Goal: Transaction & Acquisition: Purchase product/service

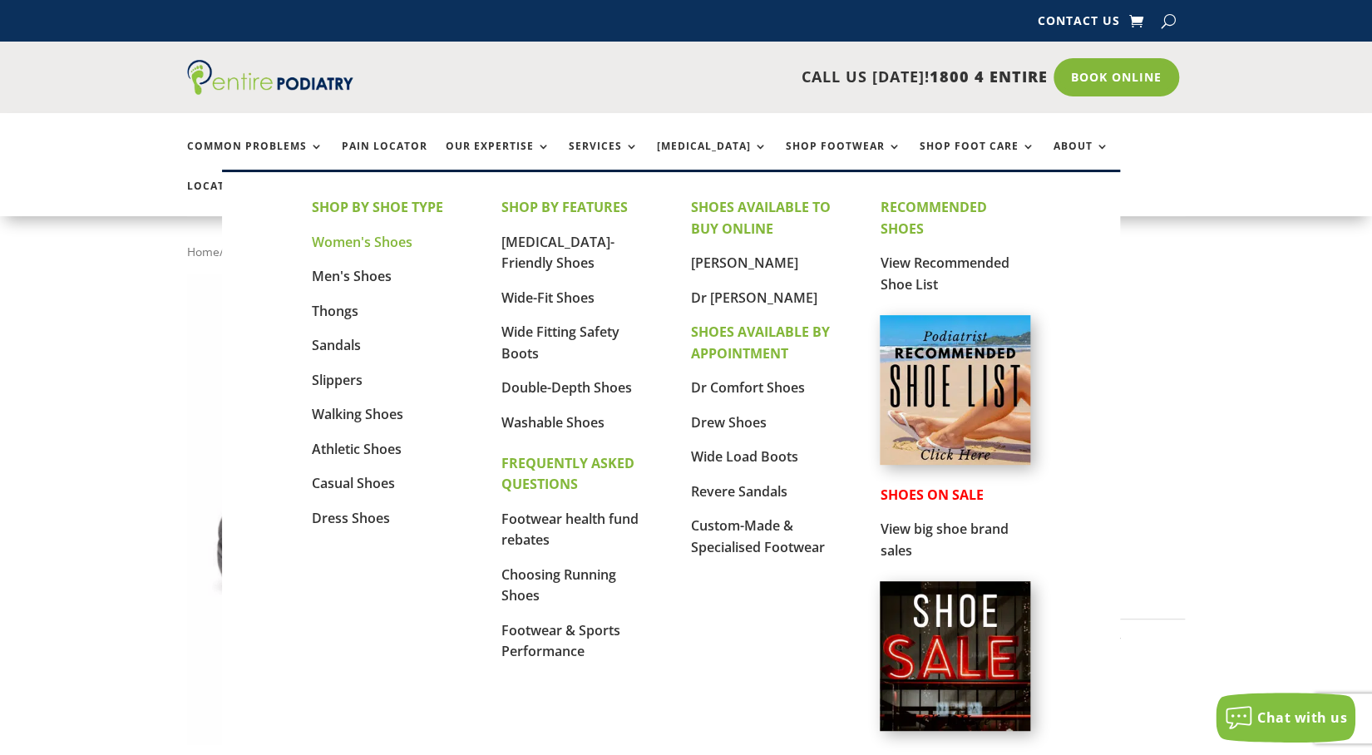
click at [377, 245] on link "Women's Shoes" at bounding box center [362, 242] width 101 height 18
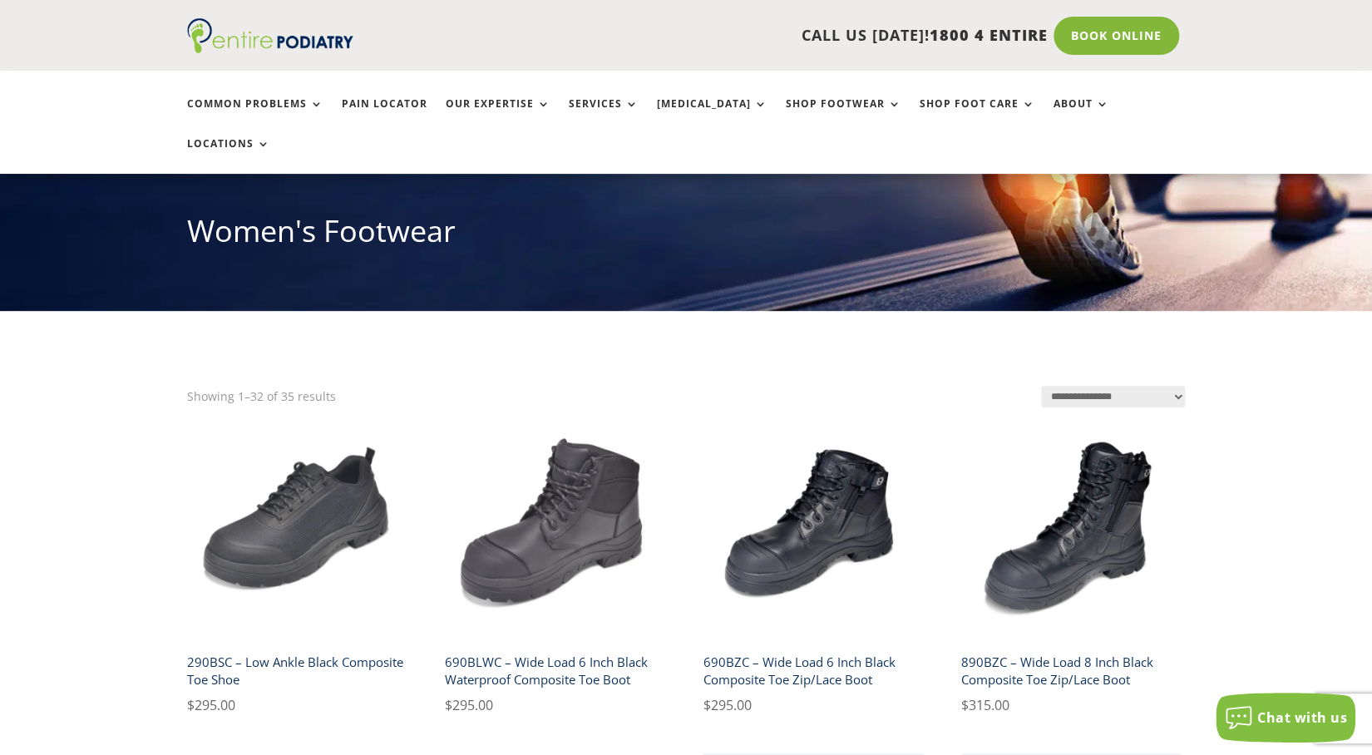
scroll to position [174, 0]
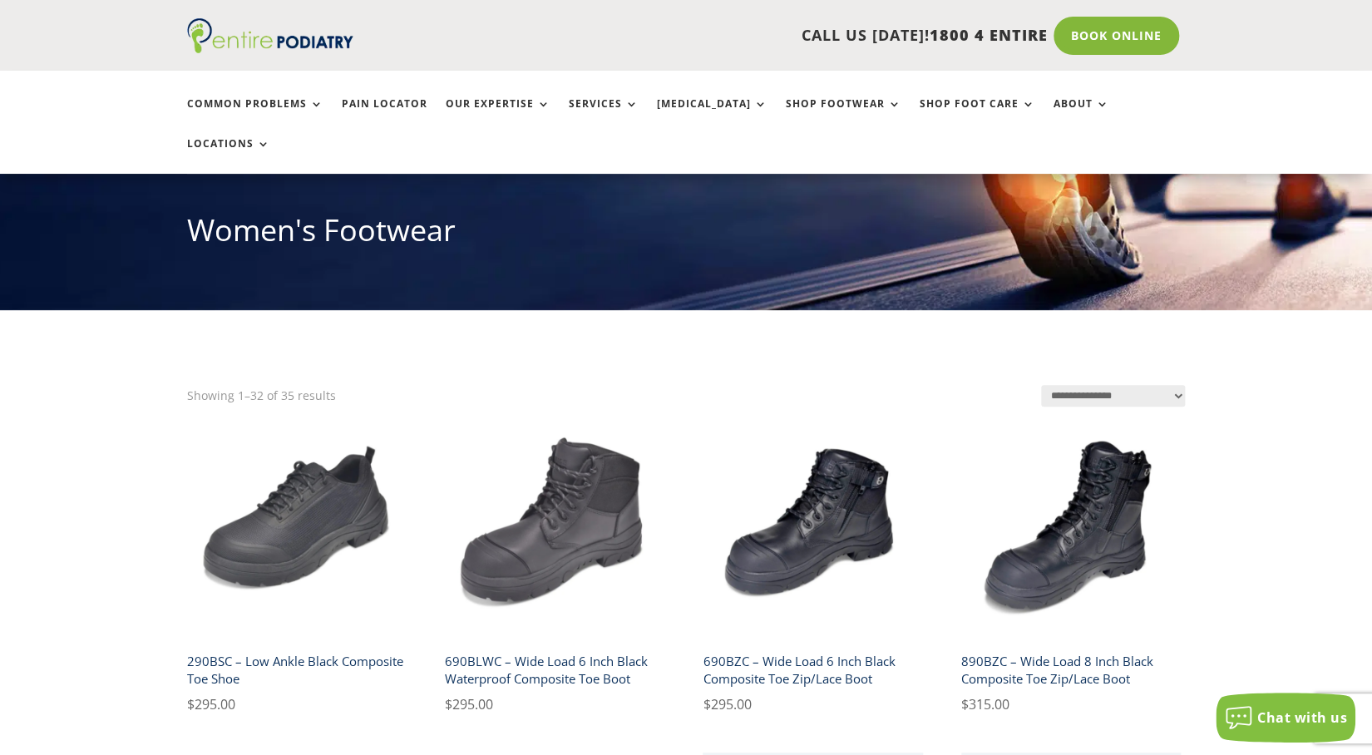
click at [1163, 385] on select "**********" at bounding box center [1113, 396] width 144 height 22
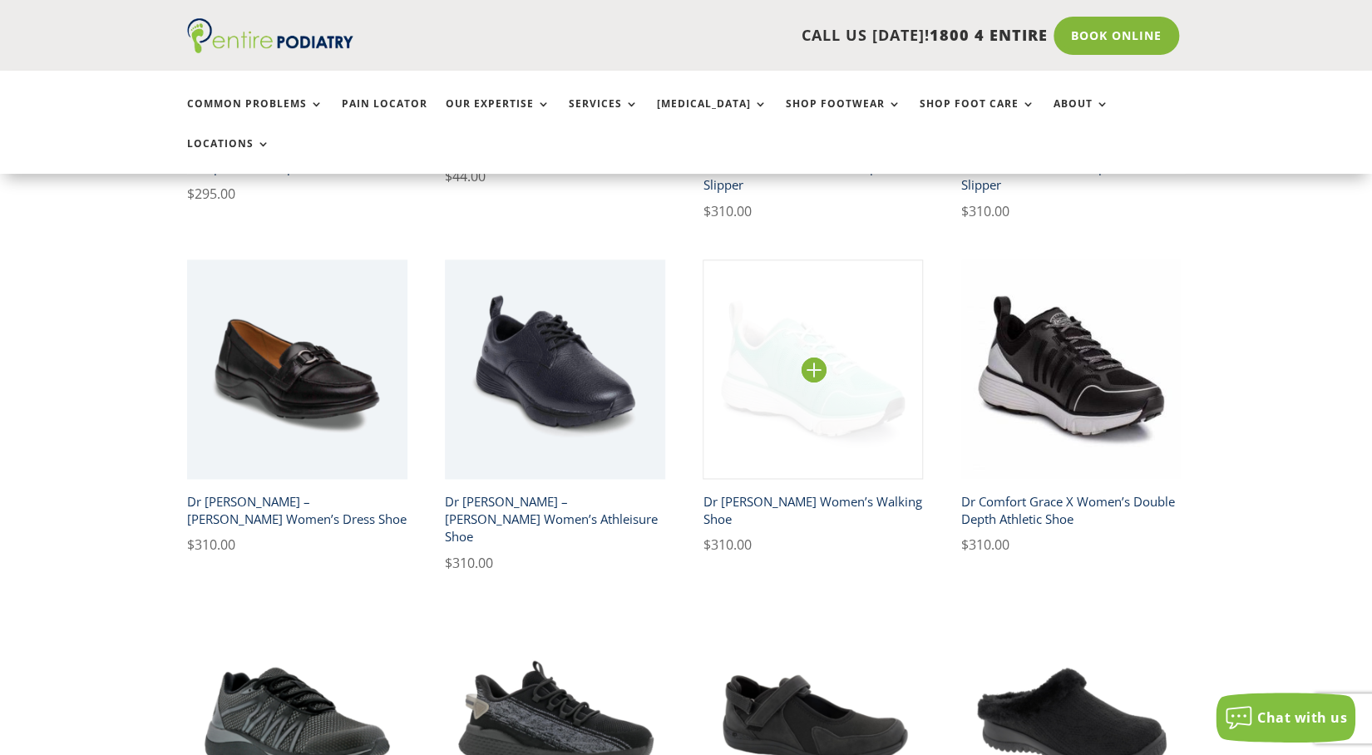
scroll to position [1046, 0]
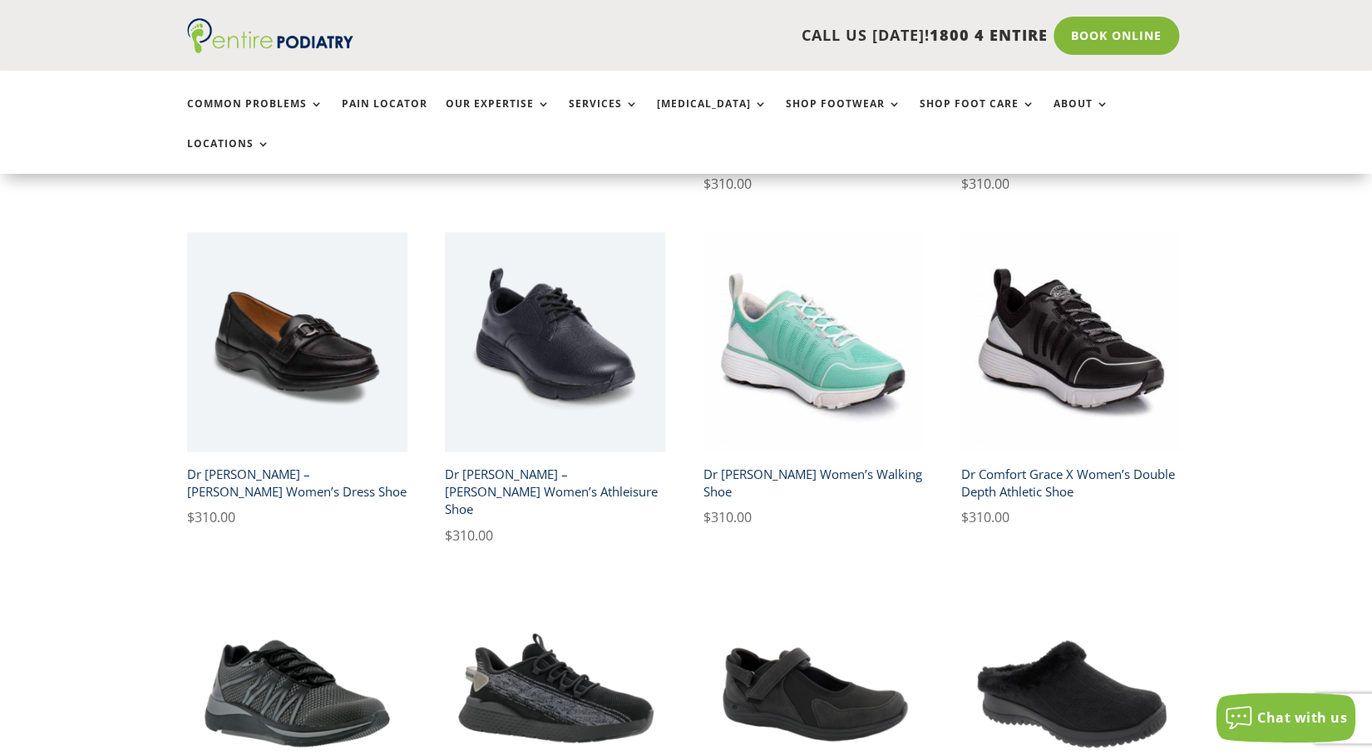
click at [1104, 459] on h2 "Dr Comfort Grace X Women’s Double Depth Athletic Shoe" at bounding box center [1071, 482] width 220 height 47
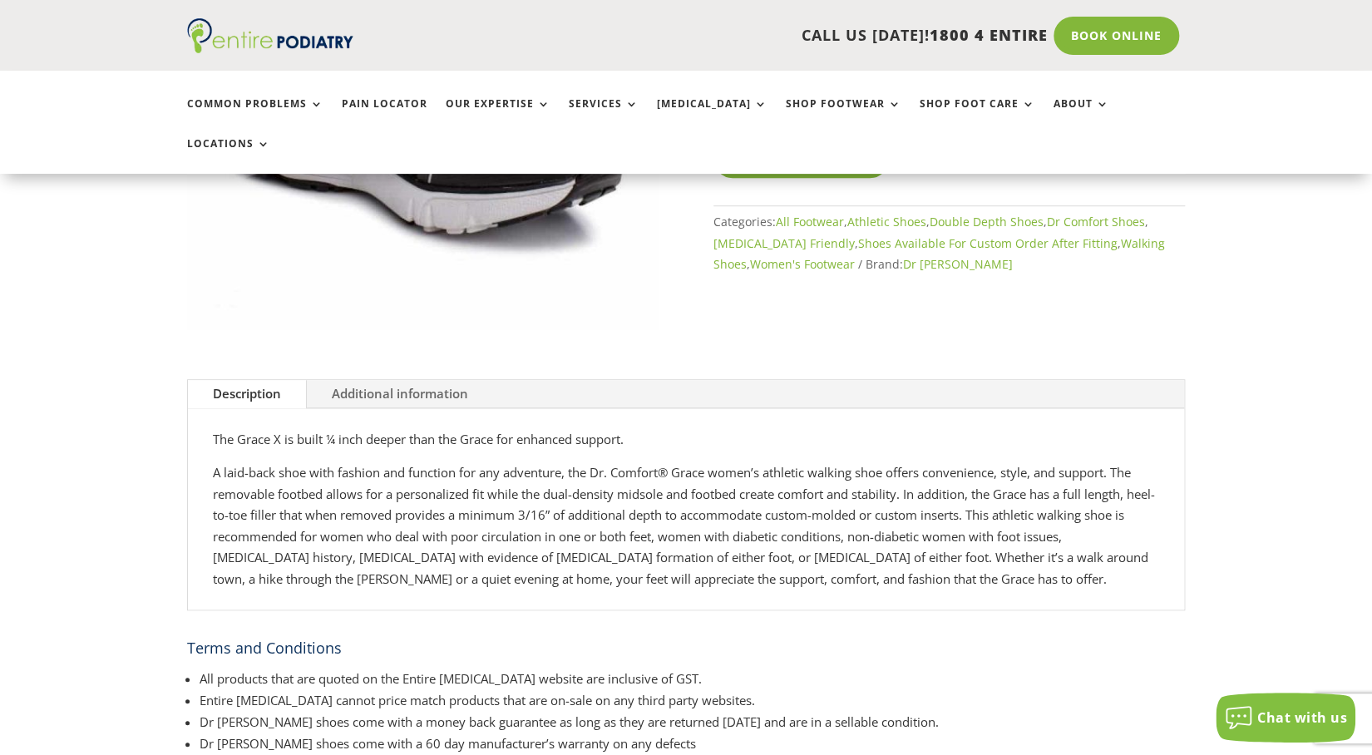
scroll to position [410, 0]
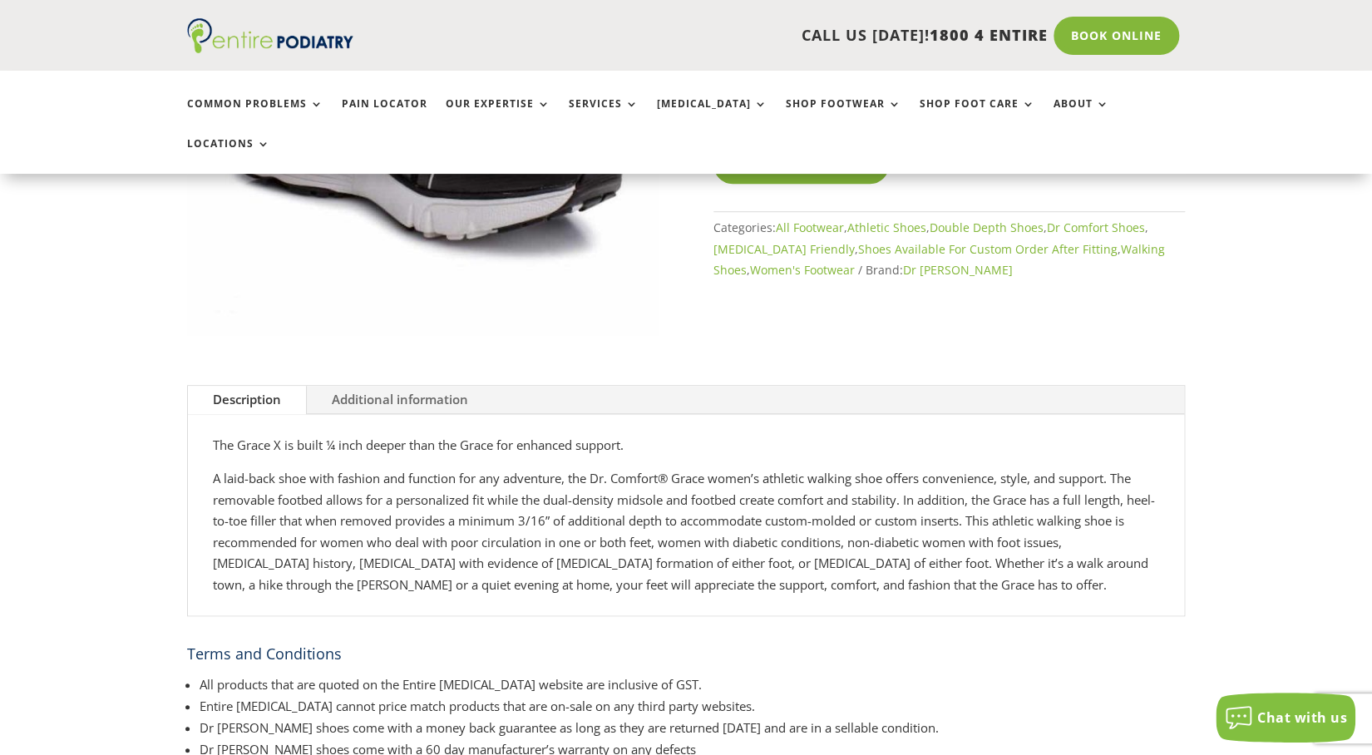
click at [398, 386] on link "Additional information" at bounding box center [400, 400] width 186 height 28
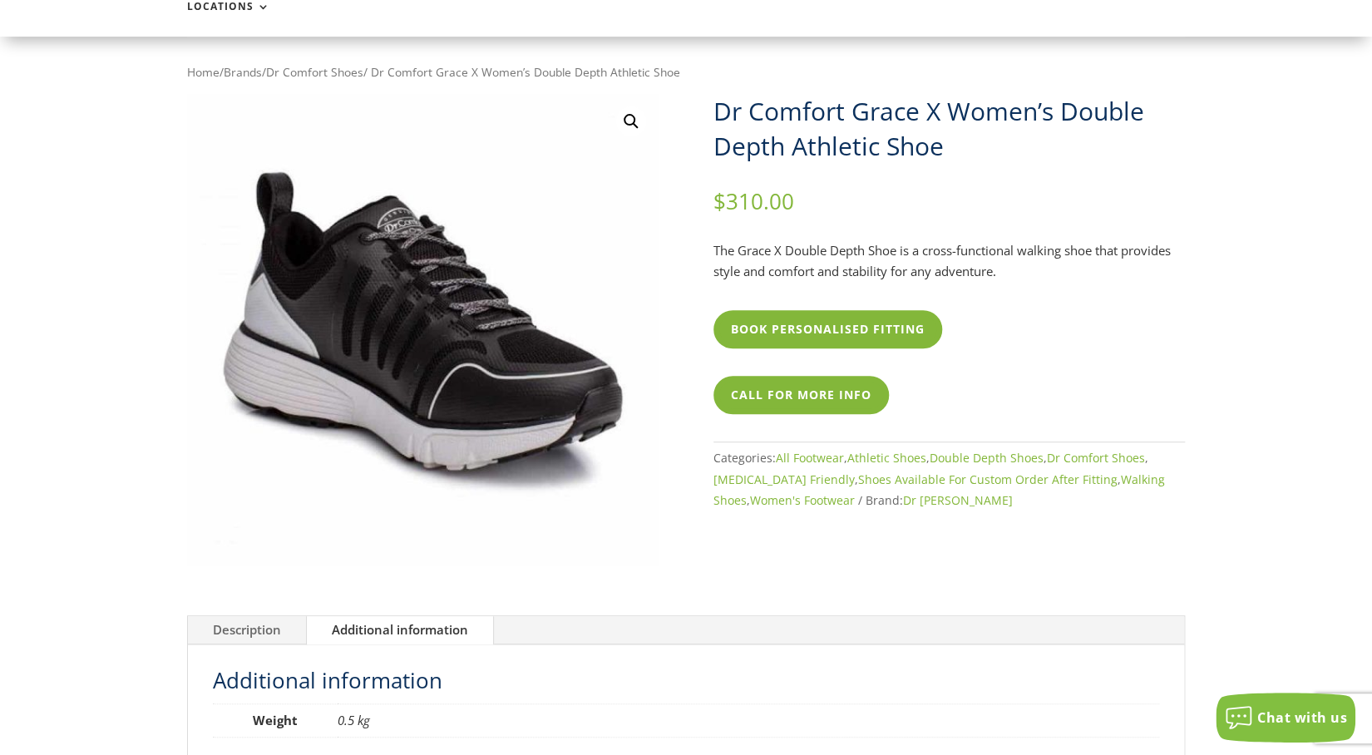
scroll to position [0, 0]
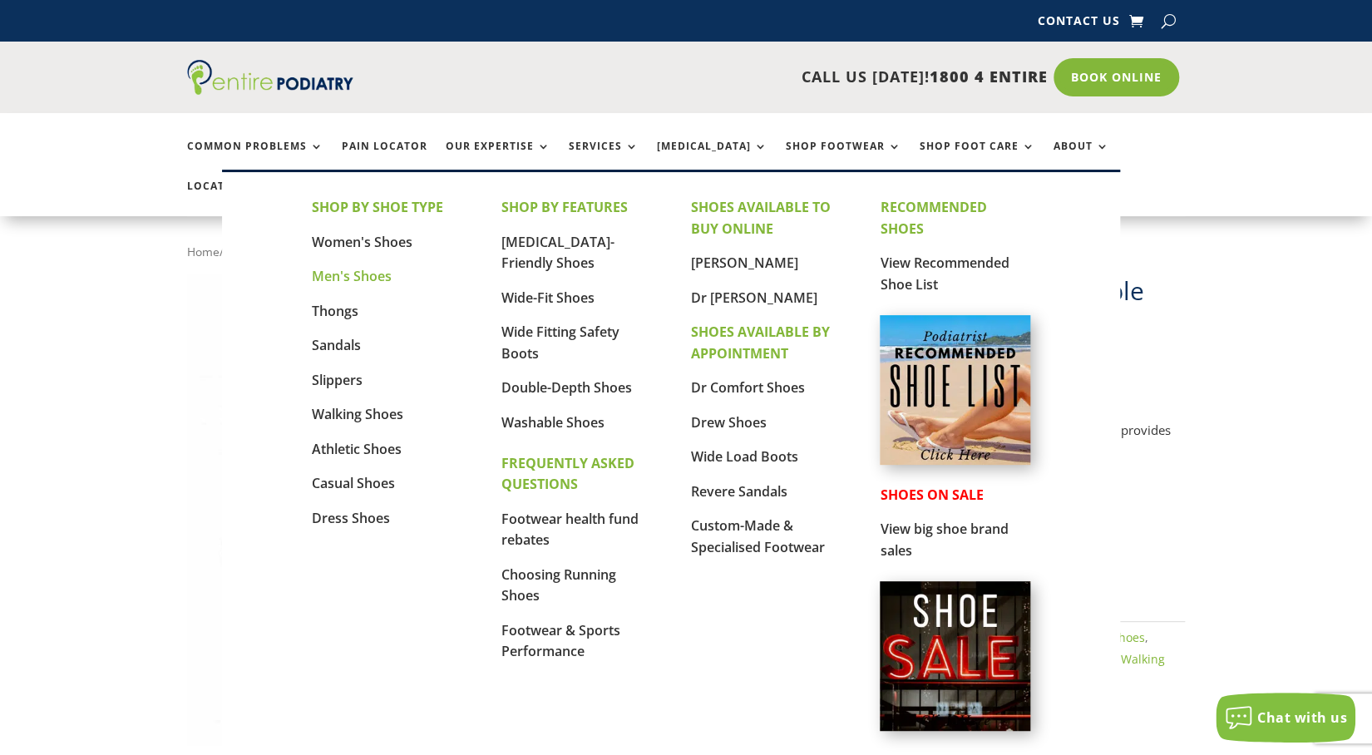
click at [343, 277] on link "Men's Shoes" at bounding box center [352, 276] width 80 height 18
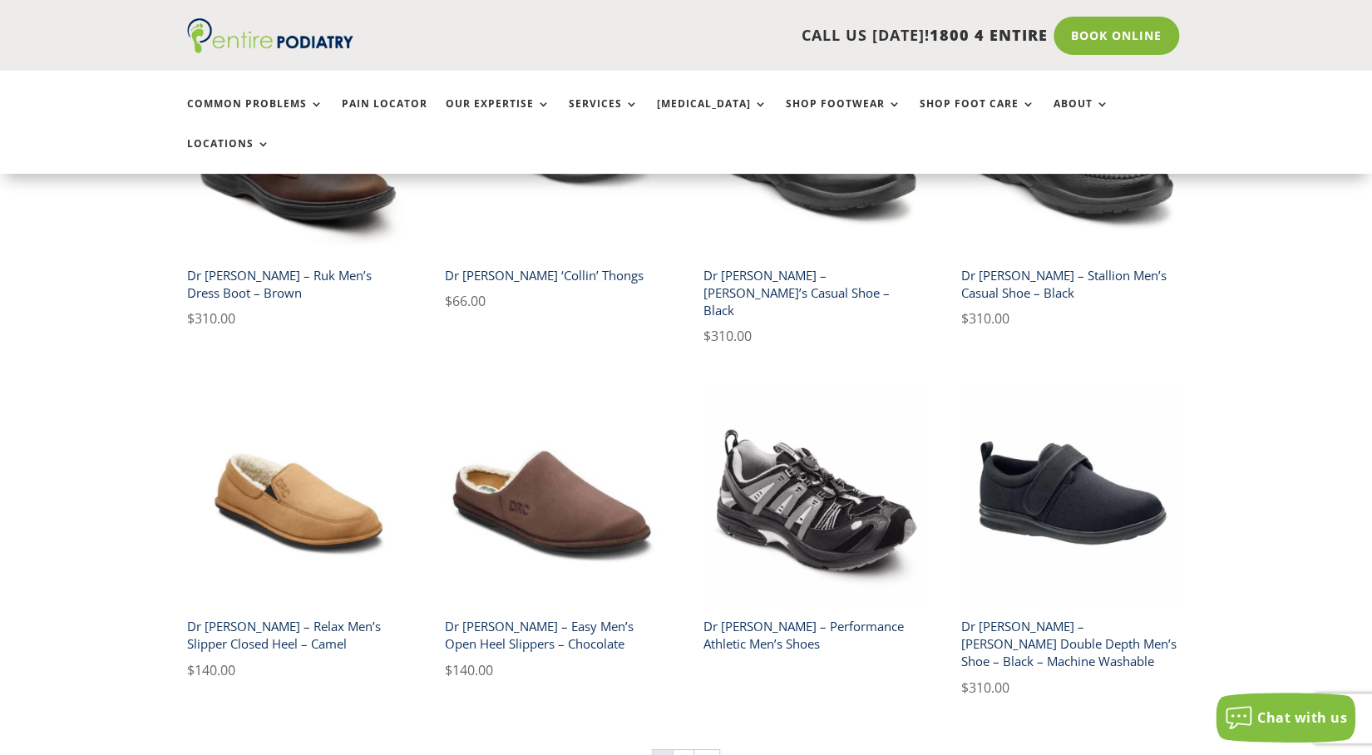
scroll to position [2559, 0]
click at [704, 749] on link "→" at bounding box center [706, 761] width 25 height 25
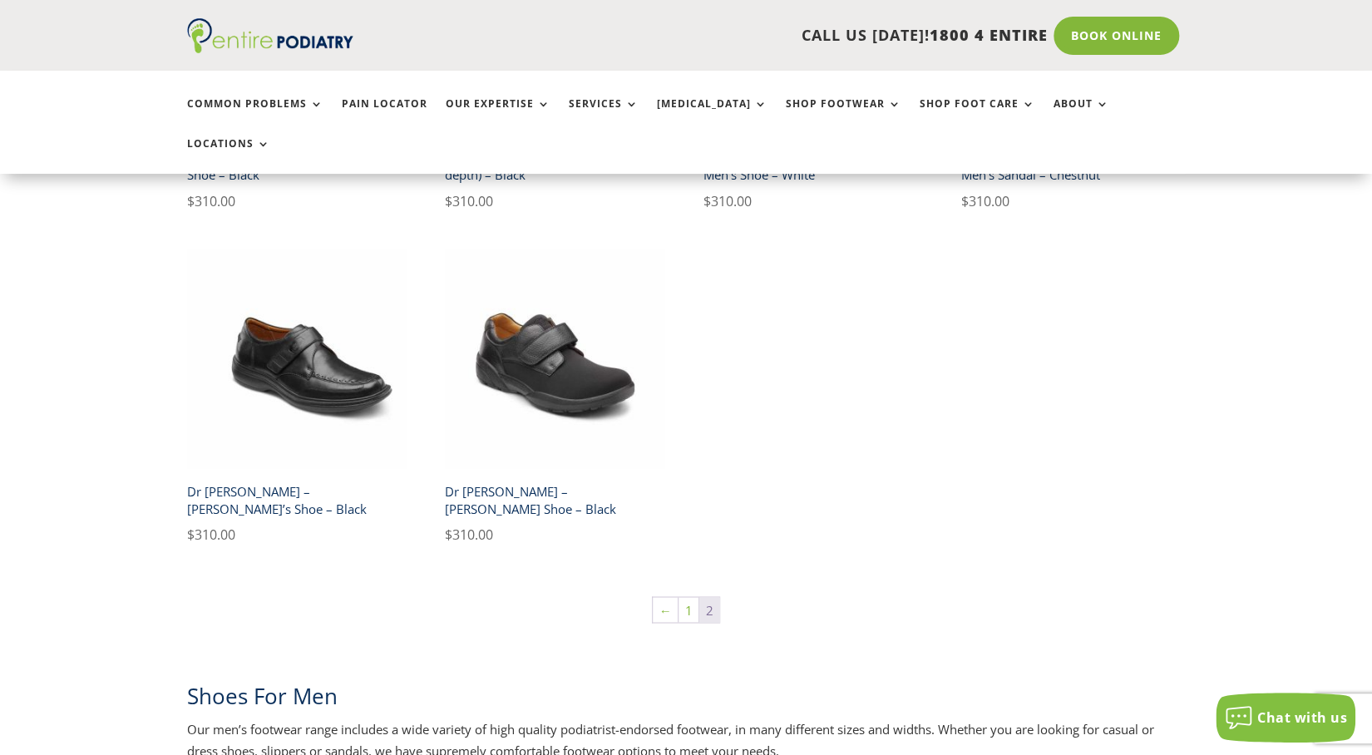
scroll to position [1048, 0]
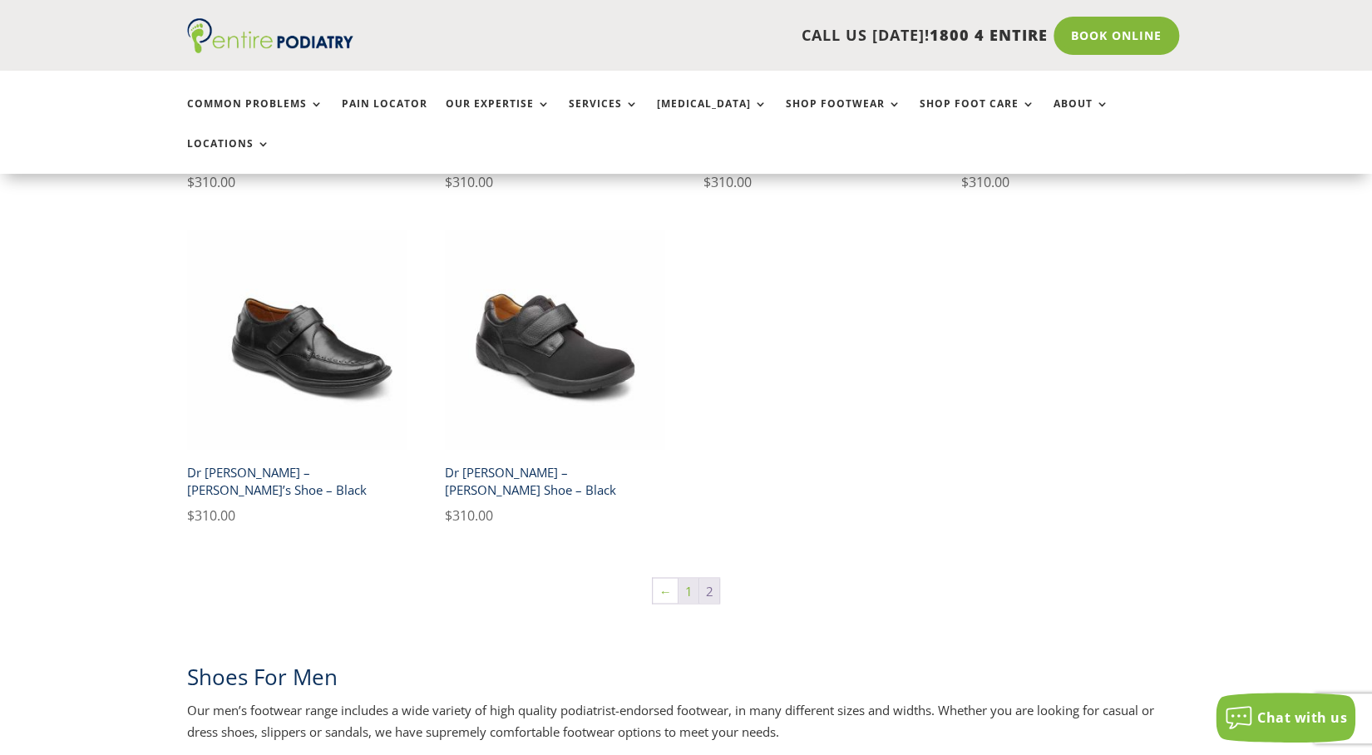
click at [689, 578] on link "1" at bounding box center [688, 590] width 20 height 25
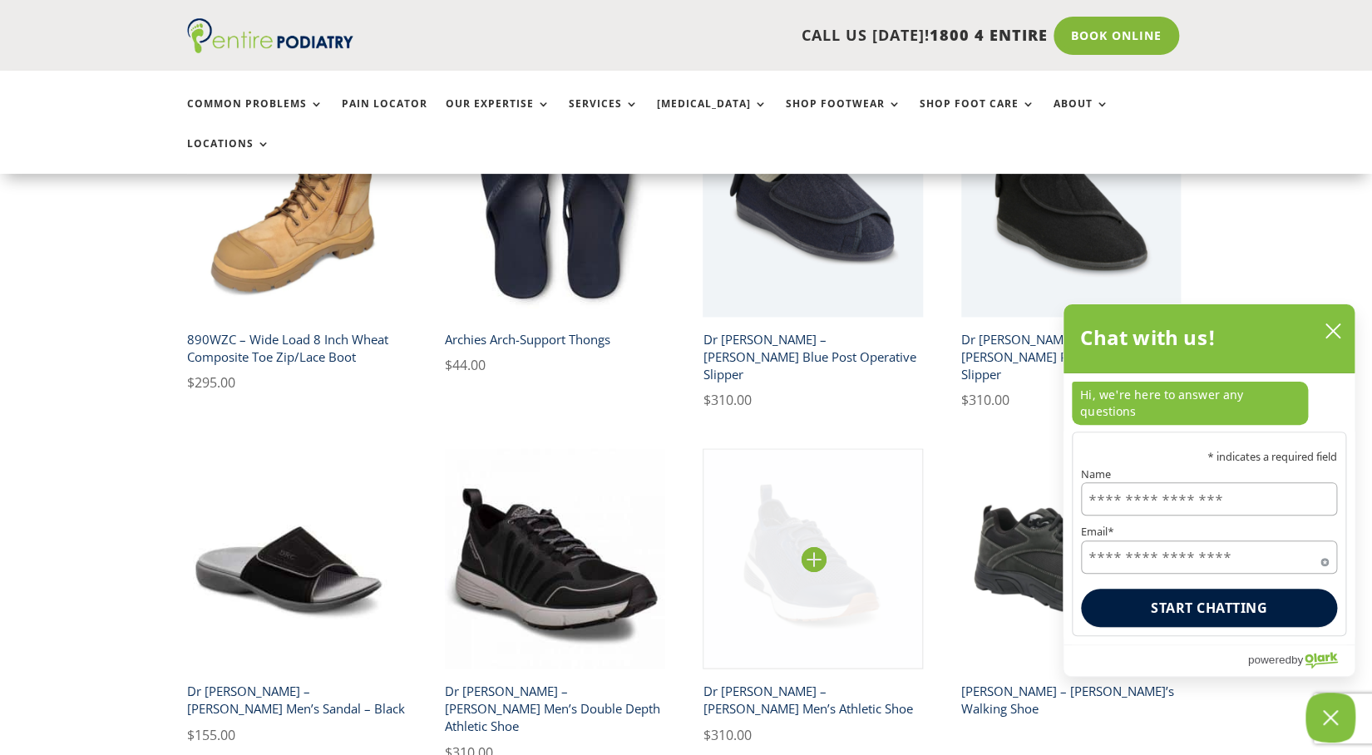
scroll to position [1164, 0]
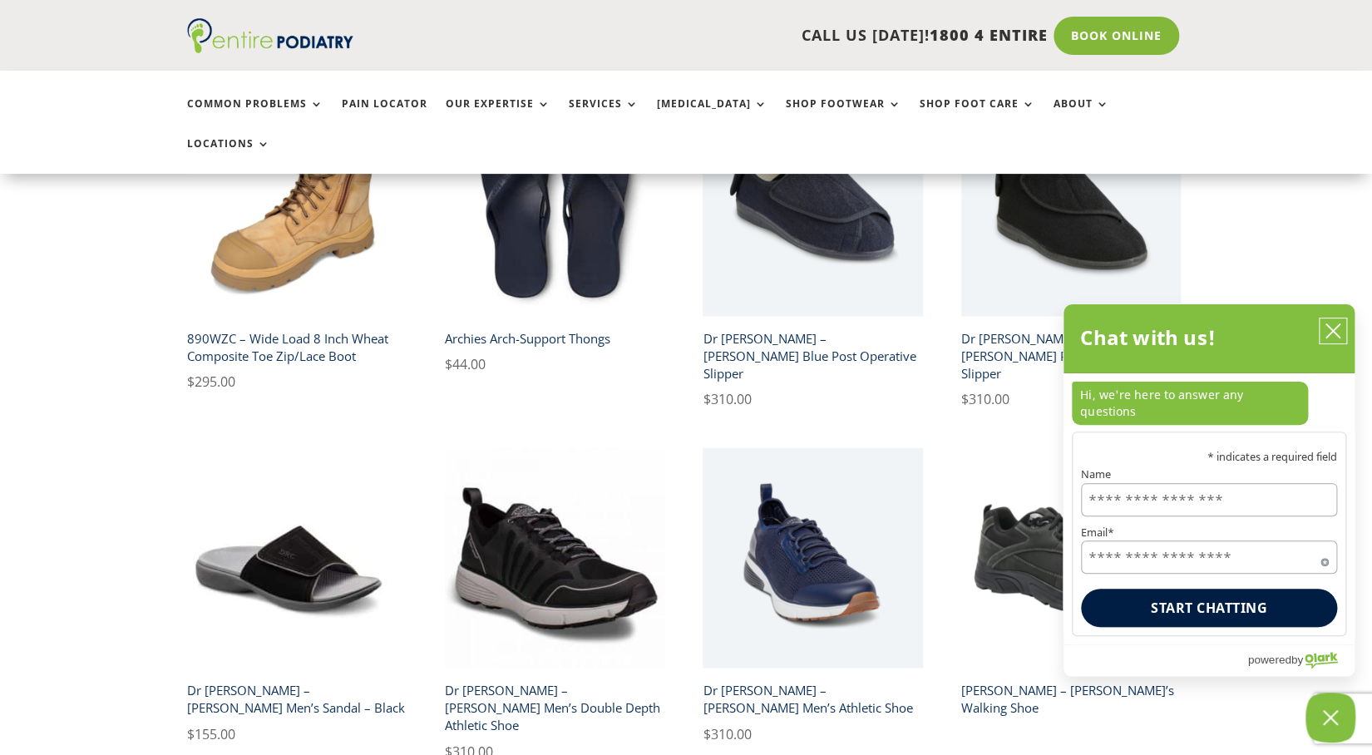
click at [1338, 339] on icon "close chatbox" at bounding box center [1332, 331] width 17 height 17
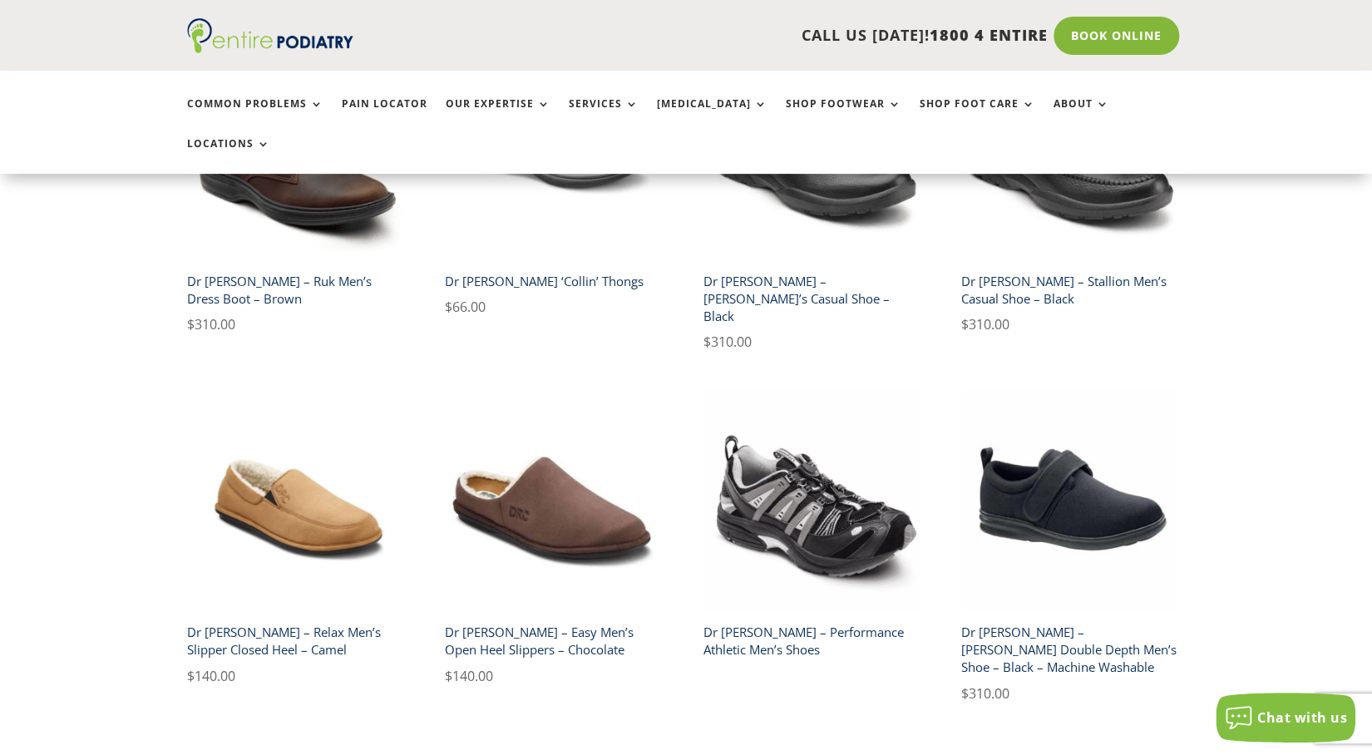
scroll to position [2560, 0]
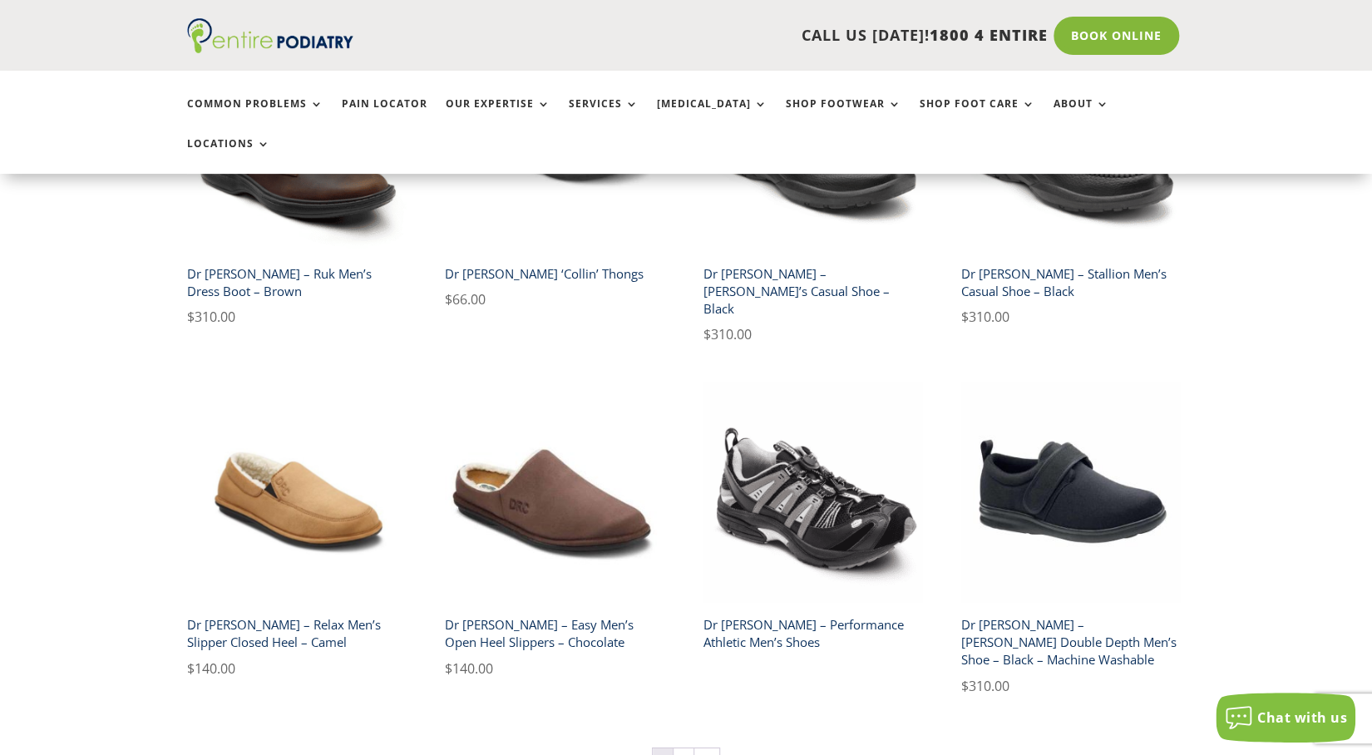
click at [791, 610] on h2 "Dr [PERSON_NAME] – Performance Athletic Men’s Shoes" at bounding box center [812, 633] width 220 height 47
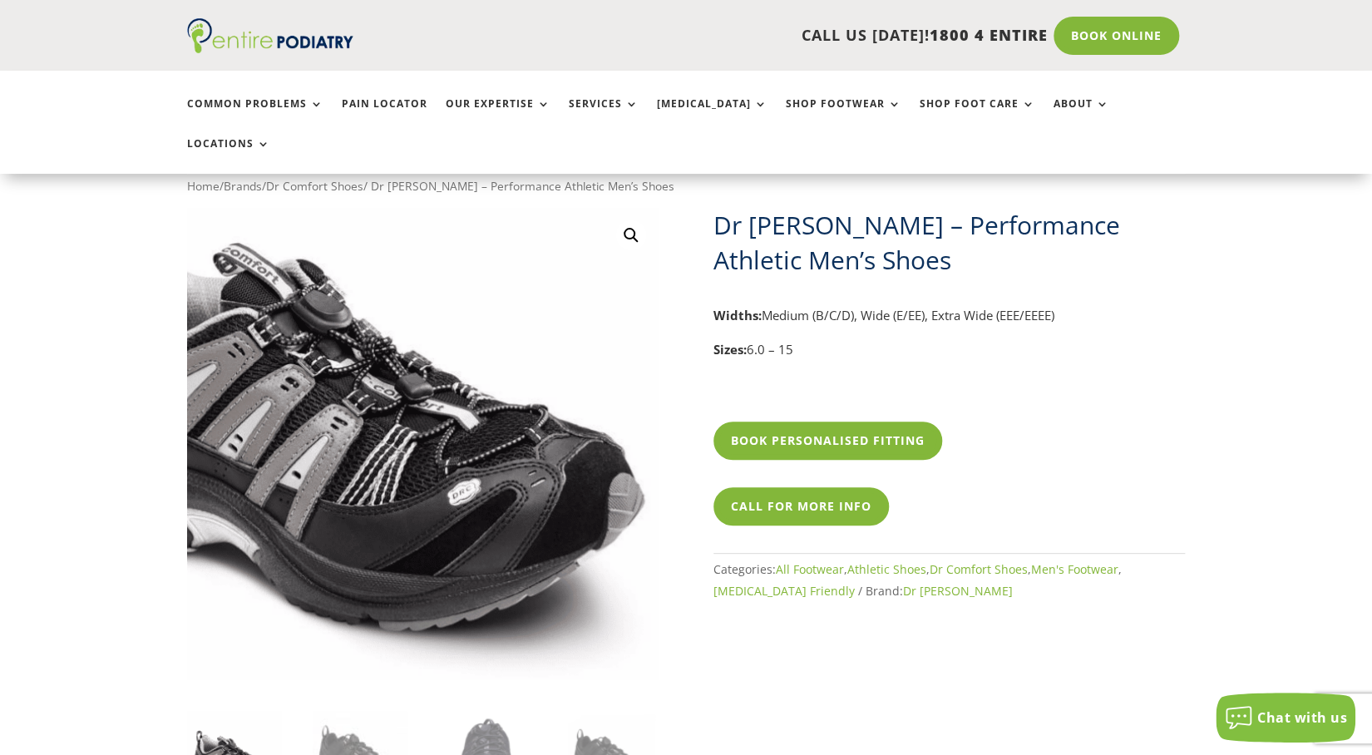
scroll to position [65, 0]
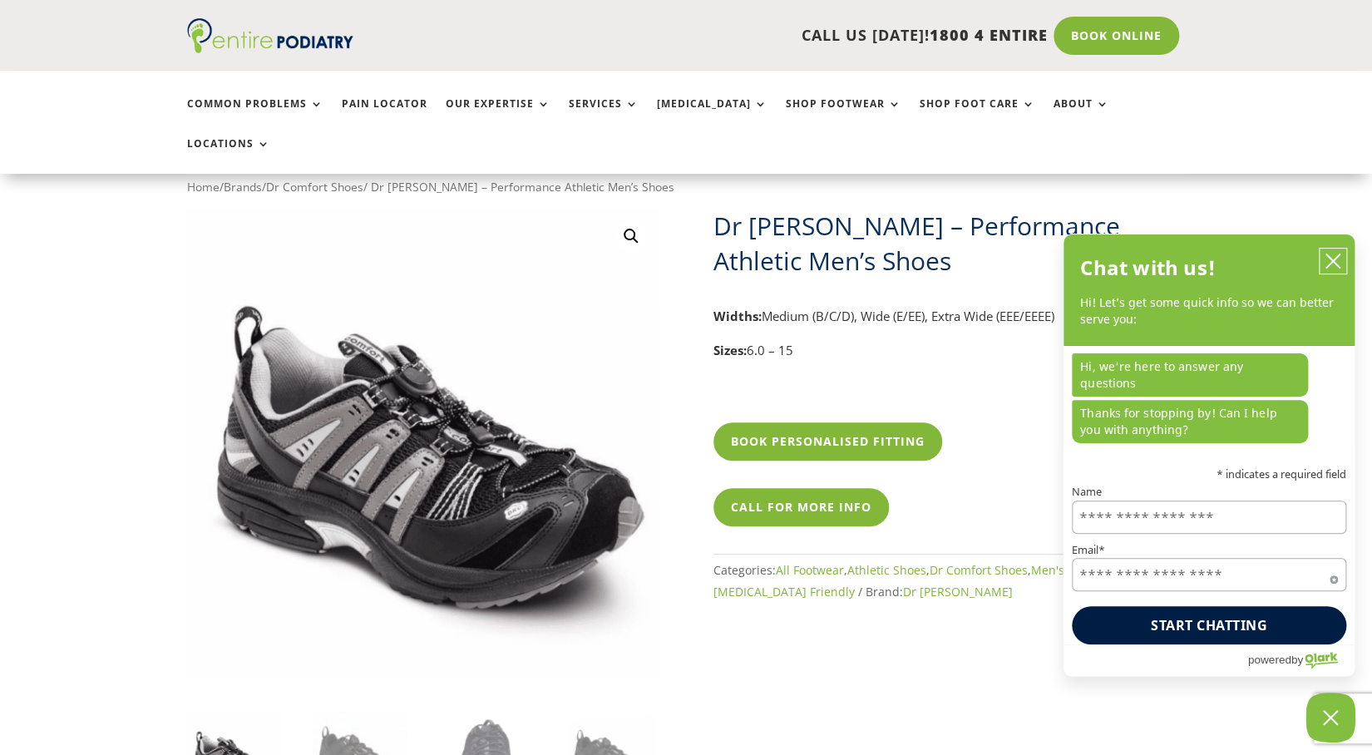
click at [1326, 268] on icon "close chatbox" at bounding box center [1332, 260] width 13 height 13
